Goal: Information Seeking & Learning: Learn about a topic

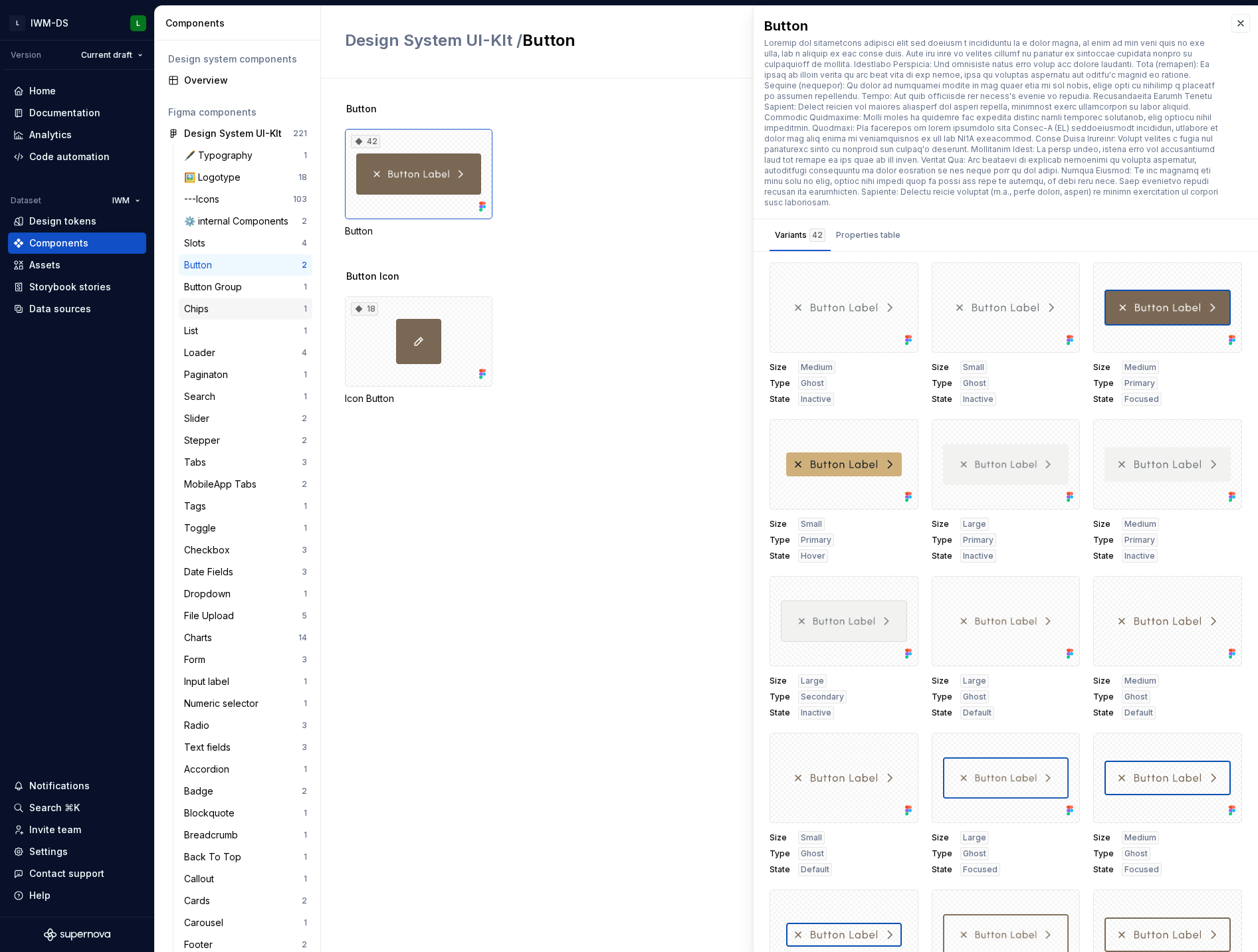
click at [242, 307] on div "Chips" at bounding box center [244, 308] width 120 height 13
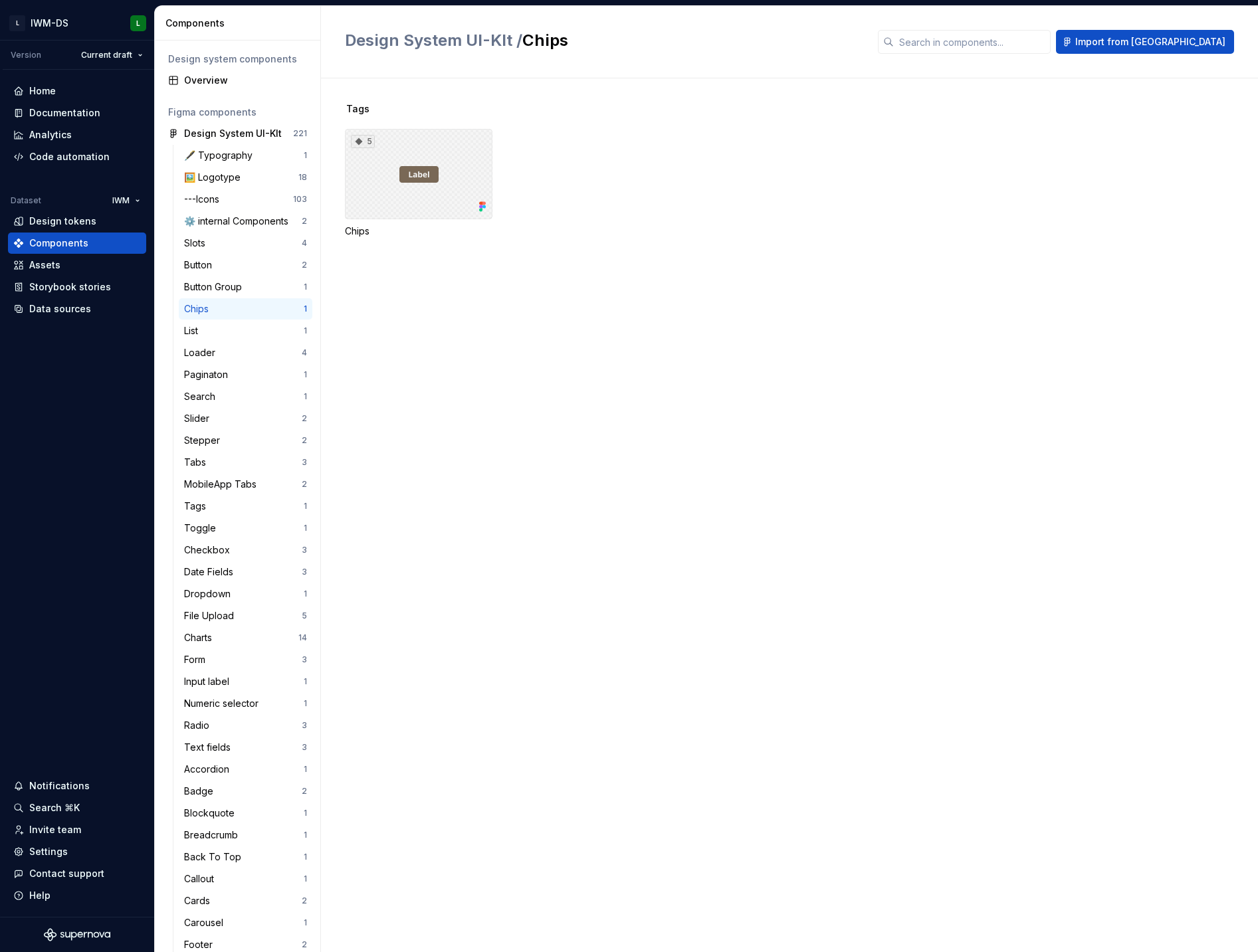
click at [402, 211] on div "5" at bounding box center [418, 173] width 148 height 90
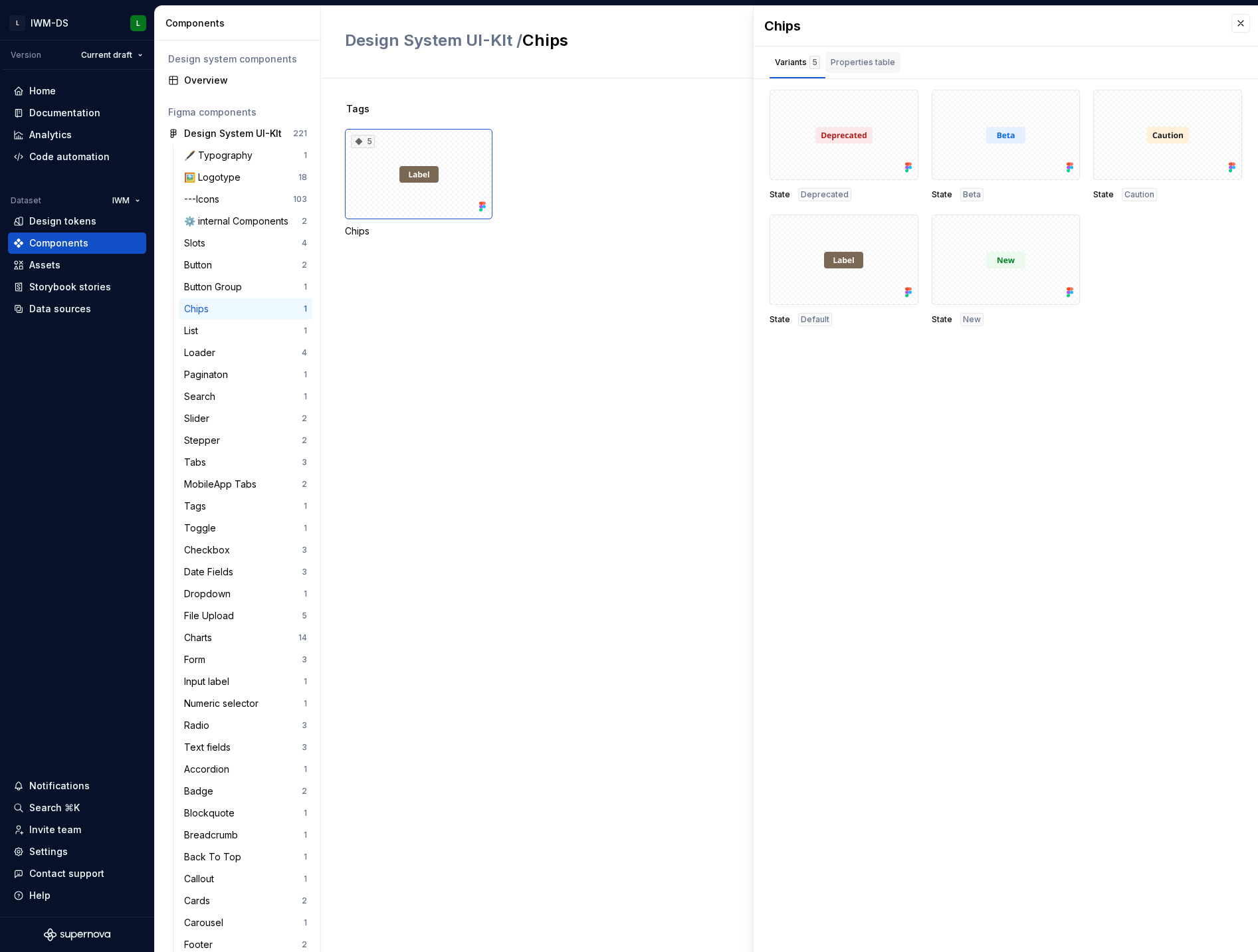
click at [868, 75] on div "Properties table" at bounding box center [863, 65] width 75 height 27
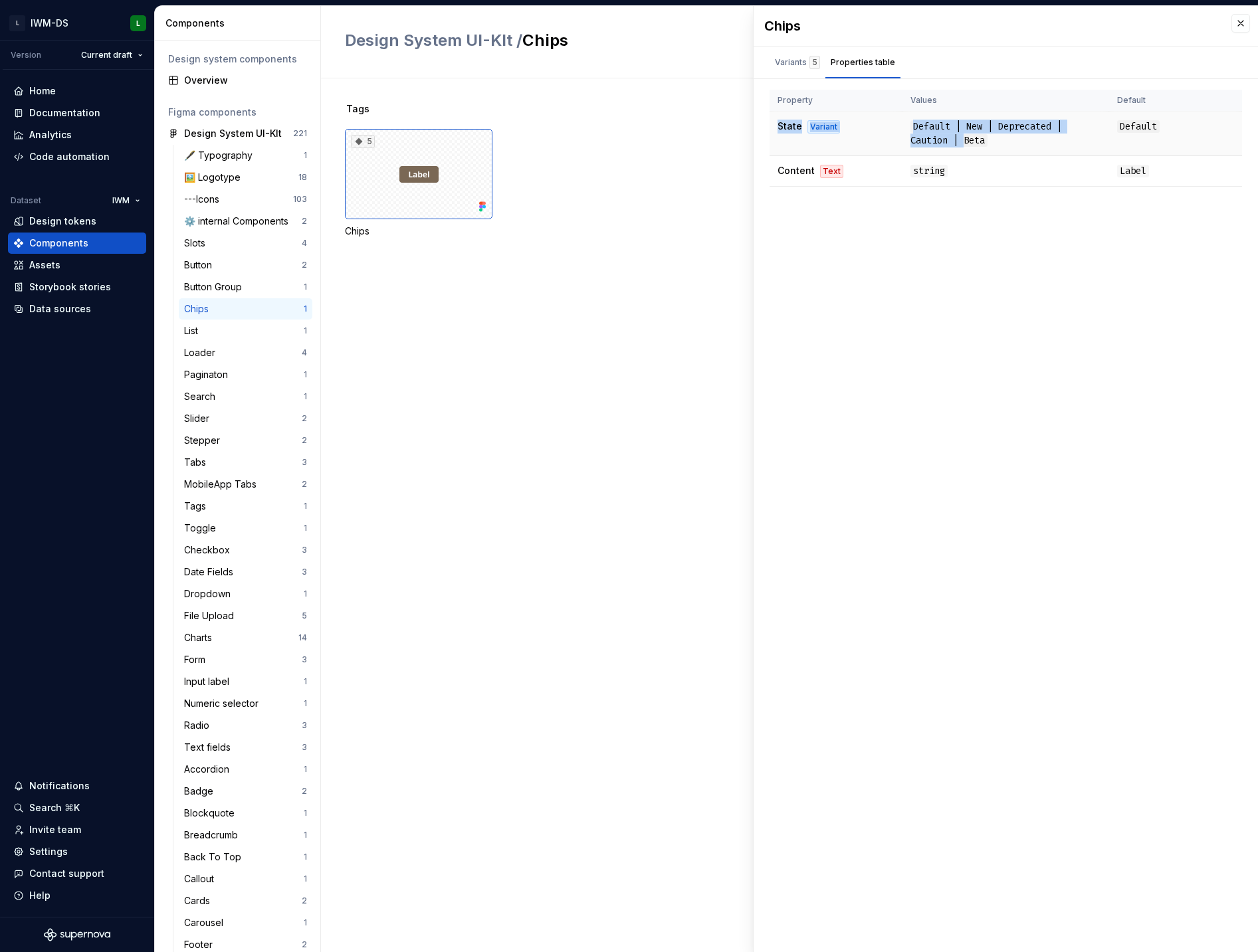
drag, startPoint x: 960, startPoint y: 145, endPoint x: 850, endPoint y: 118, distance: 113.3
click at [846, 118] on tr "State Variant Default | New | Deprecated | Caution | Beta Default" at bounding box center [1006, 134] width 472 height 45
click at [1059, 147] on td "Default | New | Deprecated | Caution | Beta" at bounding box center [1005, 134] width 207 height 45
click at [919, 136] on span "Default | New | Deprecated | Caution | Beta" at bounding box center [985, 134] width 151 height 27
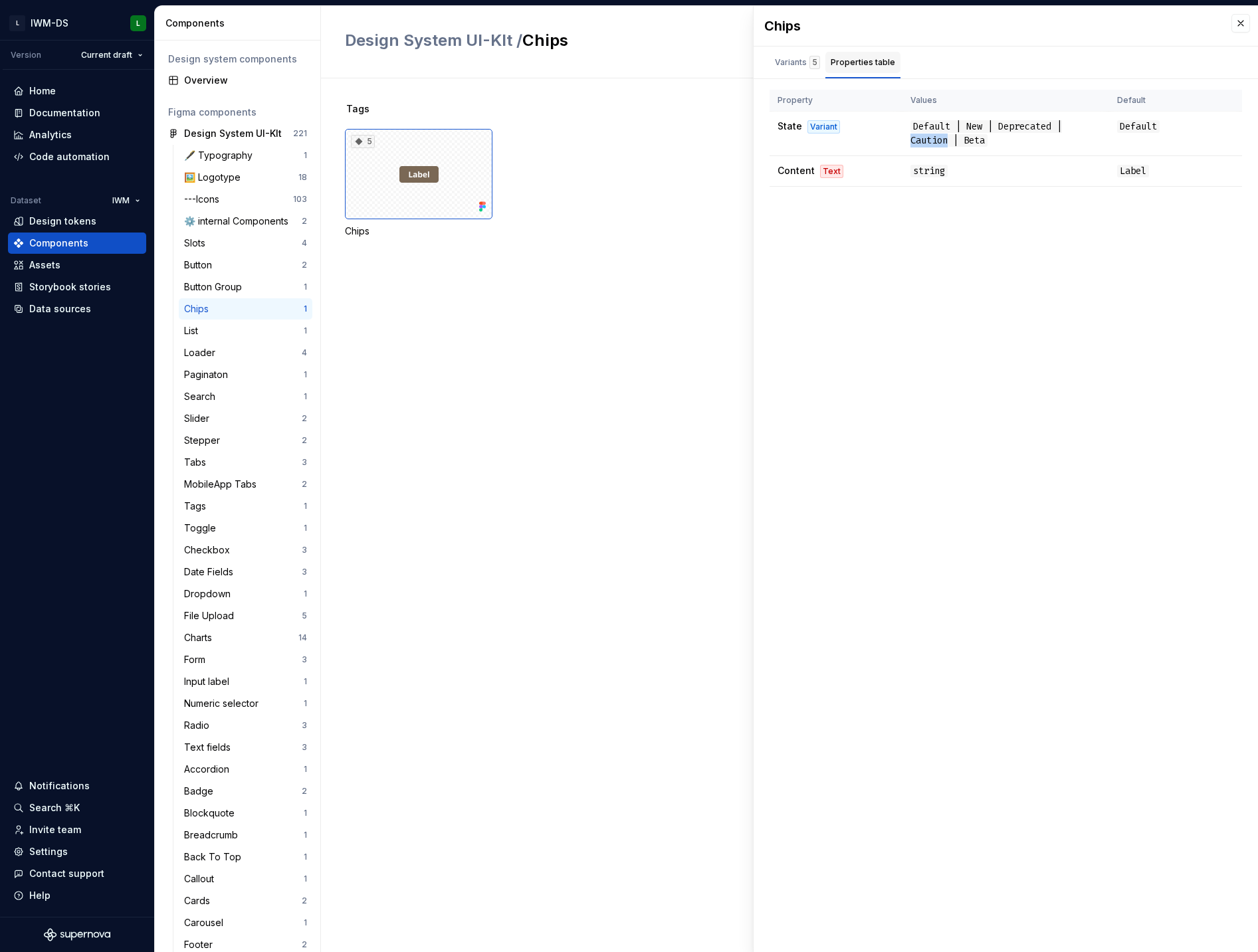
drag, startPoint x: 796, startPoint y: 68, endPoint x: 827, endPoint y: 74, distance: 31.6
click at [796, 68] on div "Variants 5" at bounding box center [798, 62] width 46 height 13
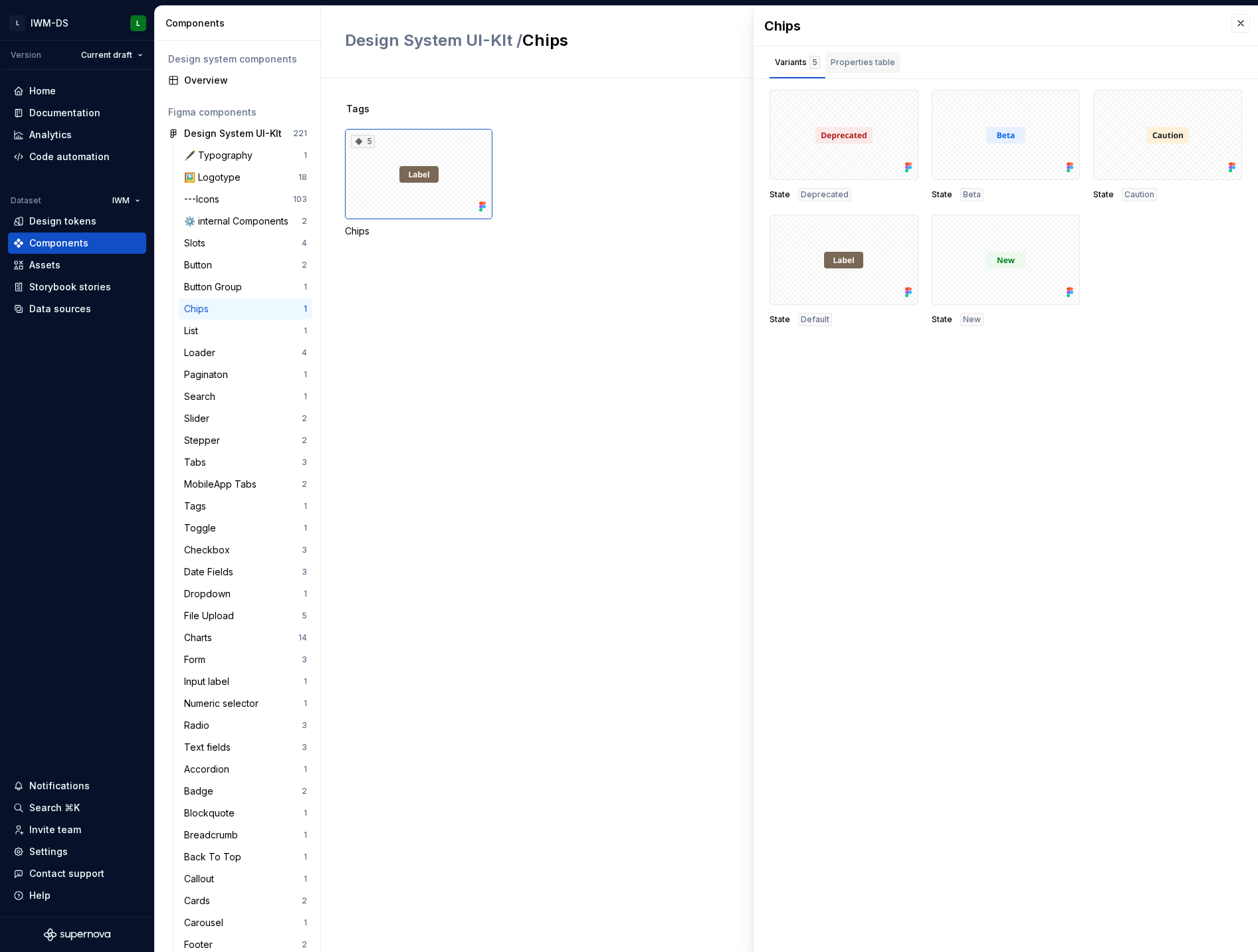
click at [852, 68] on div "Properties table" at bounding box center [863, 62] width 64 height 13
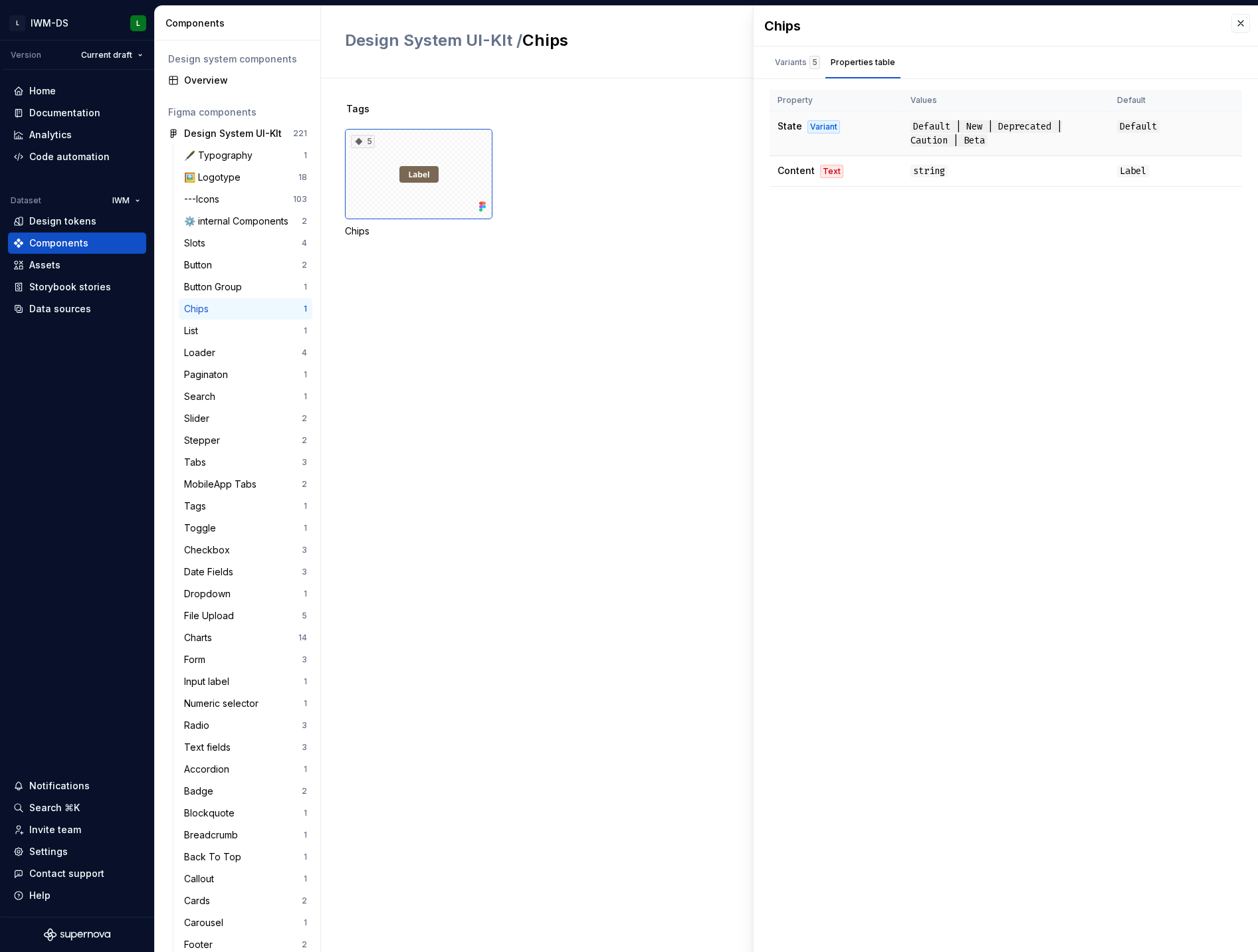
click at [783, 123] on span "State" at bounding box center [790, 126] width 25 height 12
drag, startPoint x: 948, startPoint y: 85, endPoint x: 936, endPoint y: 92, distance: 13.9
click at [946, 86] on div "Chips Variants 5 Properties table State Deprecated State Beta State Caution Sta…" at bounding box center [1006, 479] width 504 height 946
click at [817, 130] on div "Variant" at bounding box center [823, 127] width 32 height 13
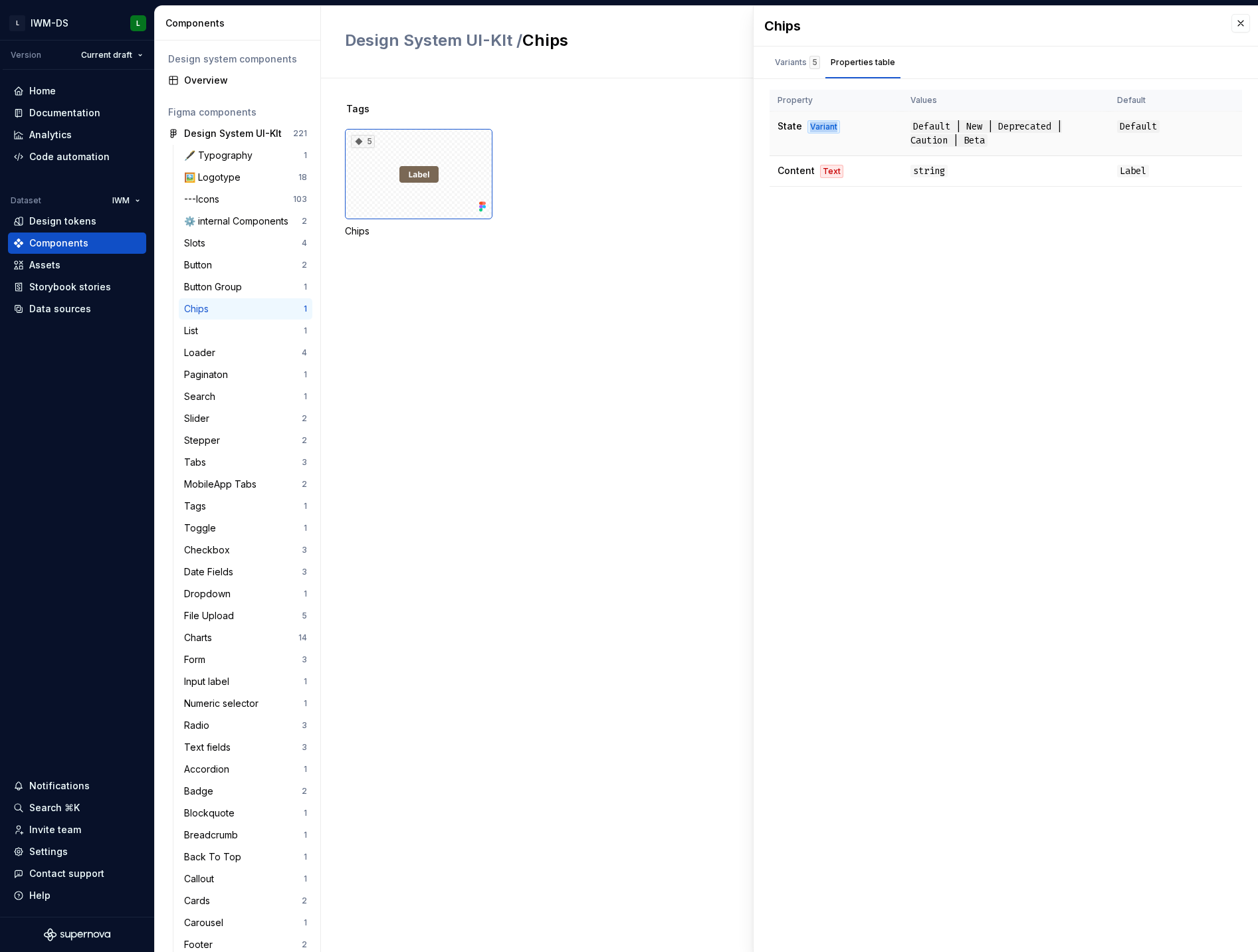
click at [817, 130] on div "Variant" at bounding box center [823, 127] width 32 height 13
drag, startPoint x: 821, startPoint y: 171, endPoint x: 842, endPoint y: 173, distance: 21.1
click at [842, 173] on td "Content Text" at bounding box center [836, 172] width 133 height 30
click at [818, 121] on div "Variant" at bounding box center [823, 127] width 32 height 13
click at [815, 124] on div "Variant" at bounding box center [823, 127] width 32 height 13
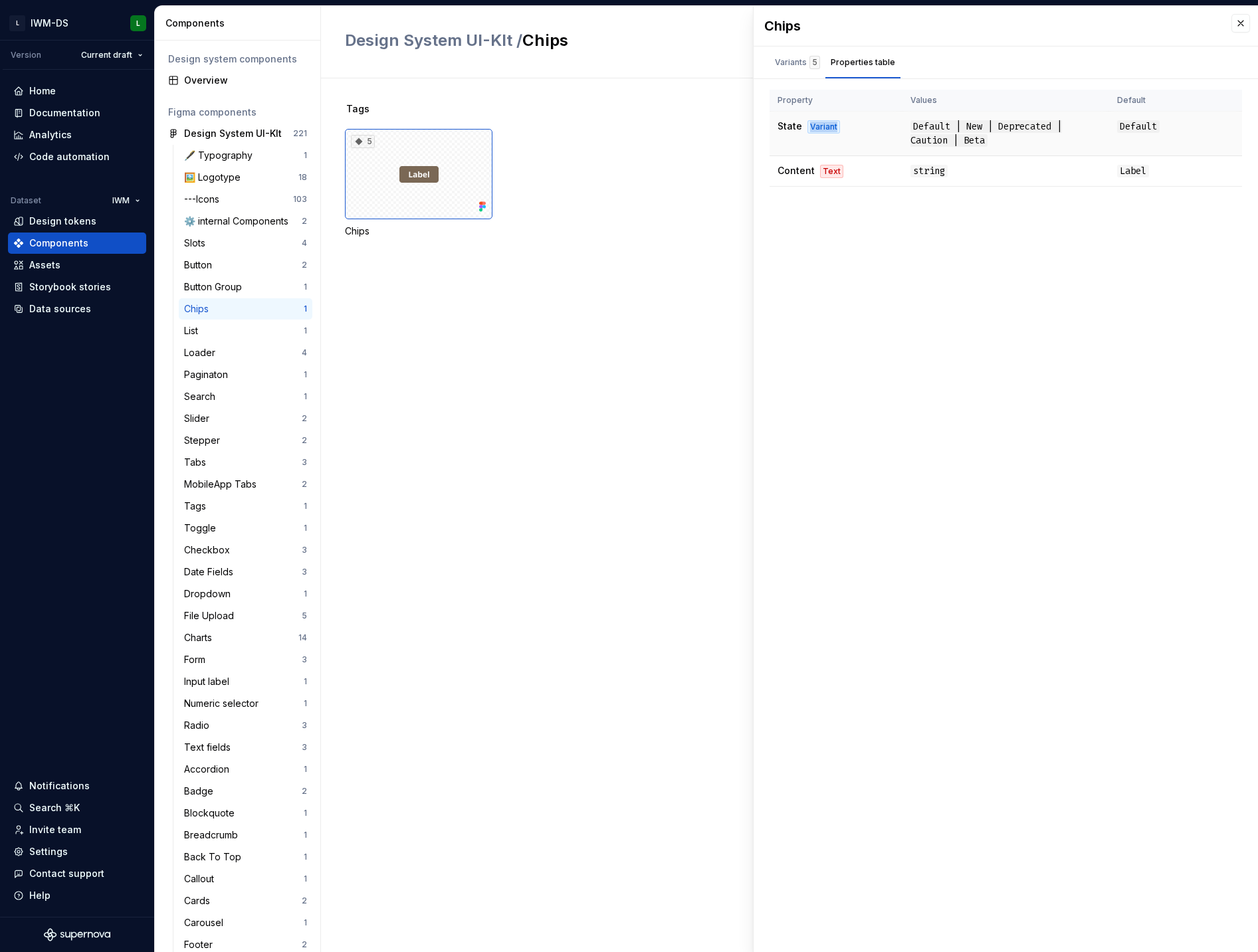
click at [815, 124] on div "Variant" at bounding box center [823, 127] width 32 height 13
